Goal: Task Accomplishment & Management: Use online tool/utility

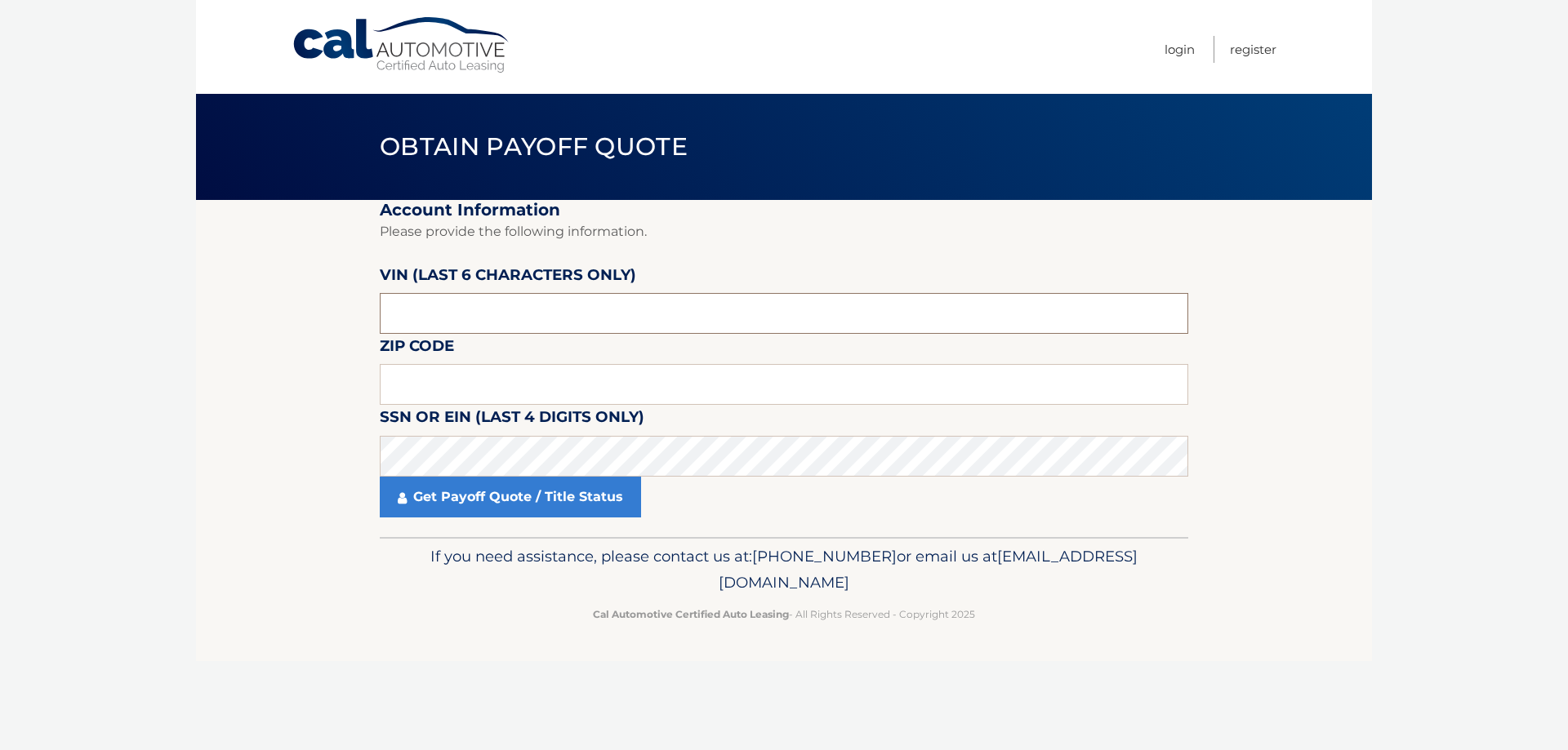
click at [686, 316] on input "text" at bounding box center [784, 313] width 808 height 41
type input "324669"
click at [569, 378] on input "text" at bounding box center [784, 384] width 808 height 41
type input "08816"
click at [520, 499] on link "Get Payoff Quote / Title Status" at bounding box center [511, 497] width 261 height 41
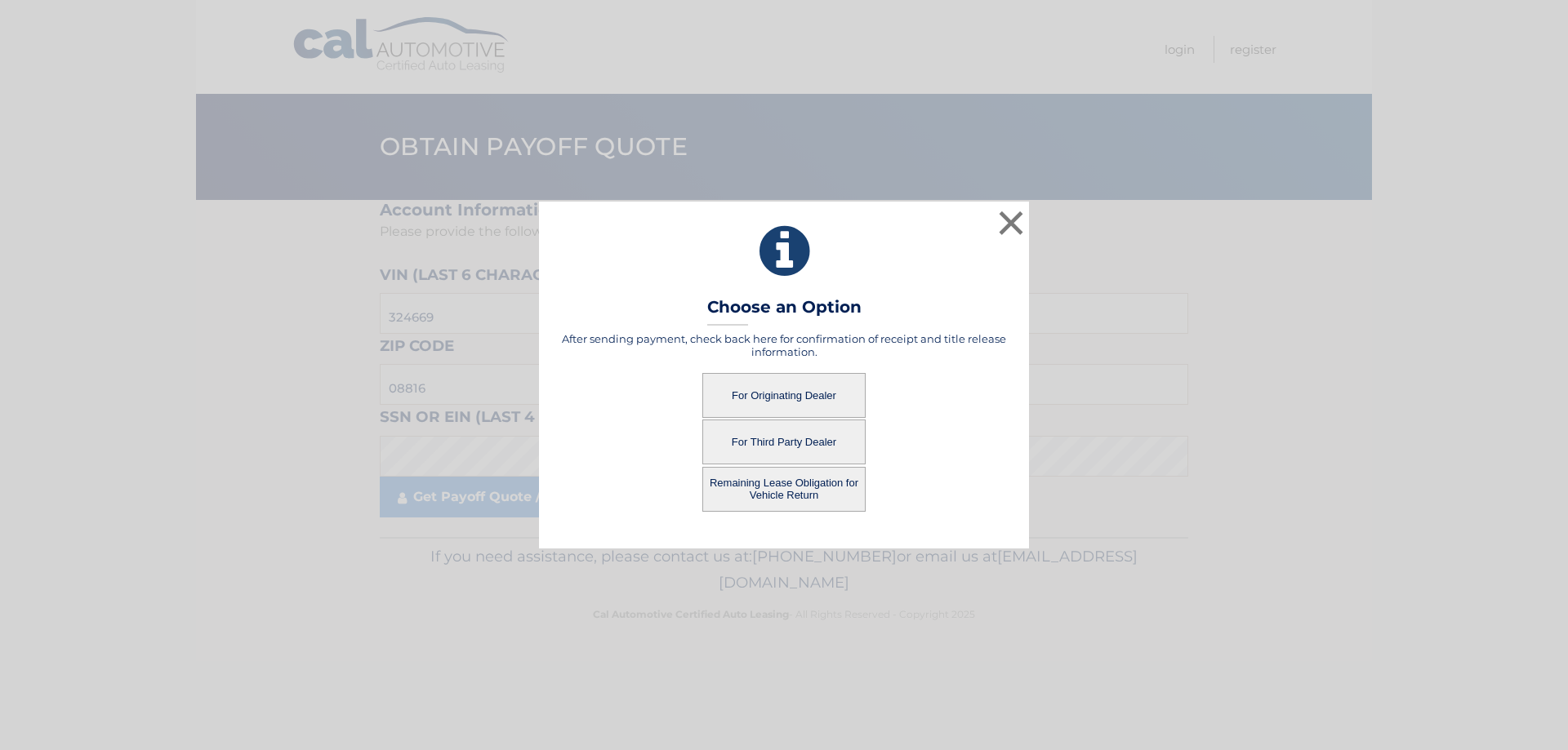
click at [789, 389] on button "For Originating Dealer" at bounding box center [784, 396] width 163 height 45
